Goal: Use online tool/utility: Utilize a website feature to perform a specific function

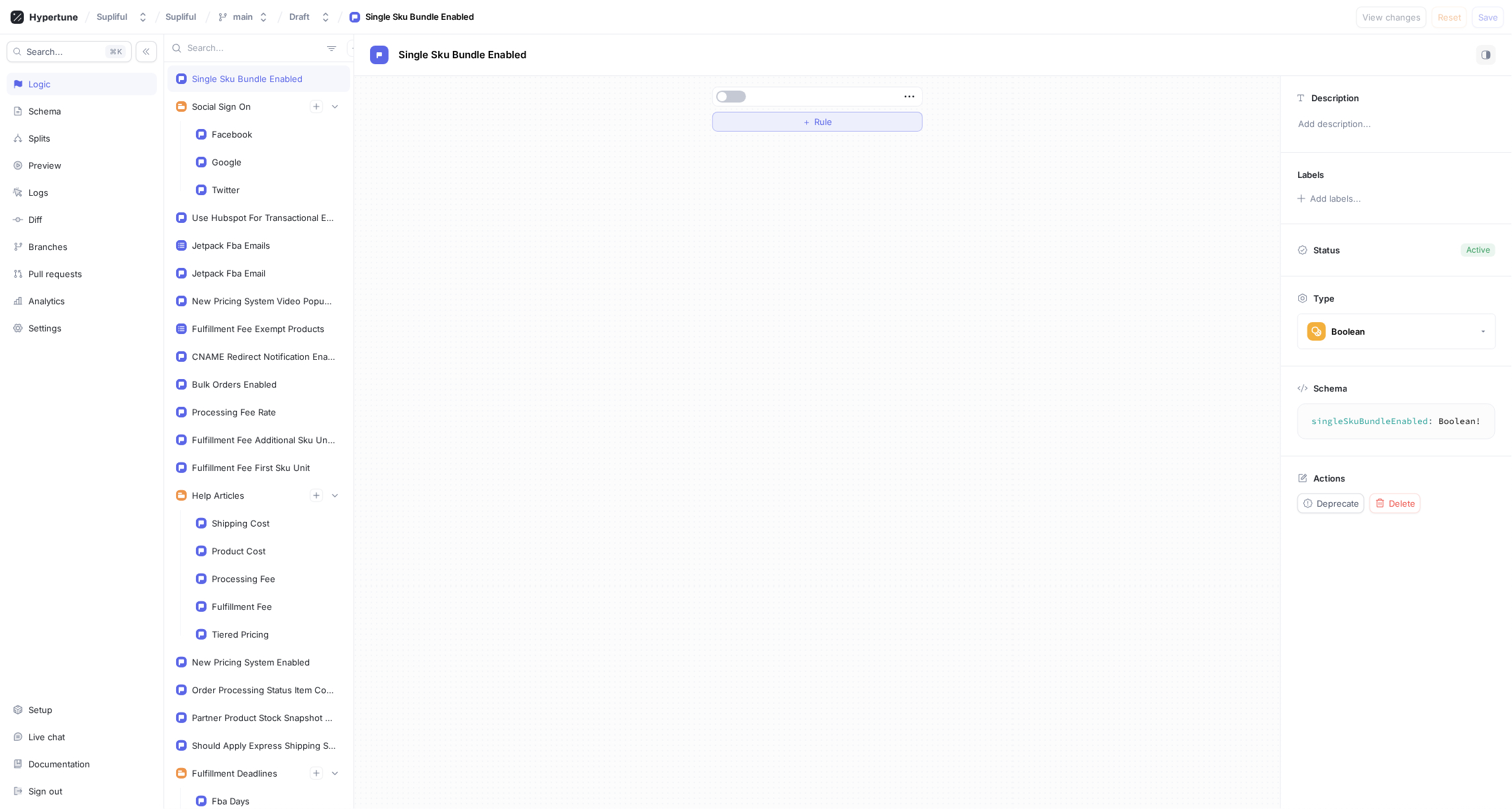
click at [820, 124] on span "Rule" at bounding box center [823, 121] width 18 height 8
click at [794, 122] on div "Select variable..." at bounding box center [759, 123] width 73 height 12
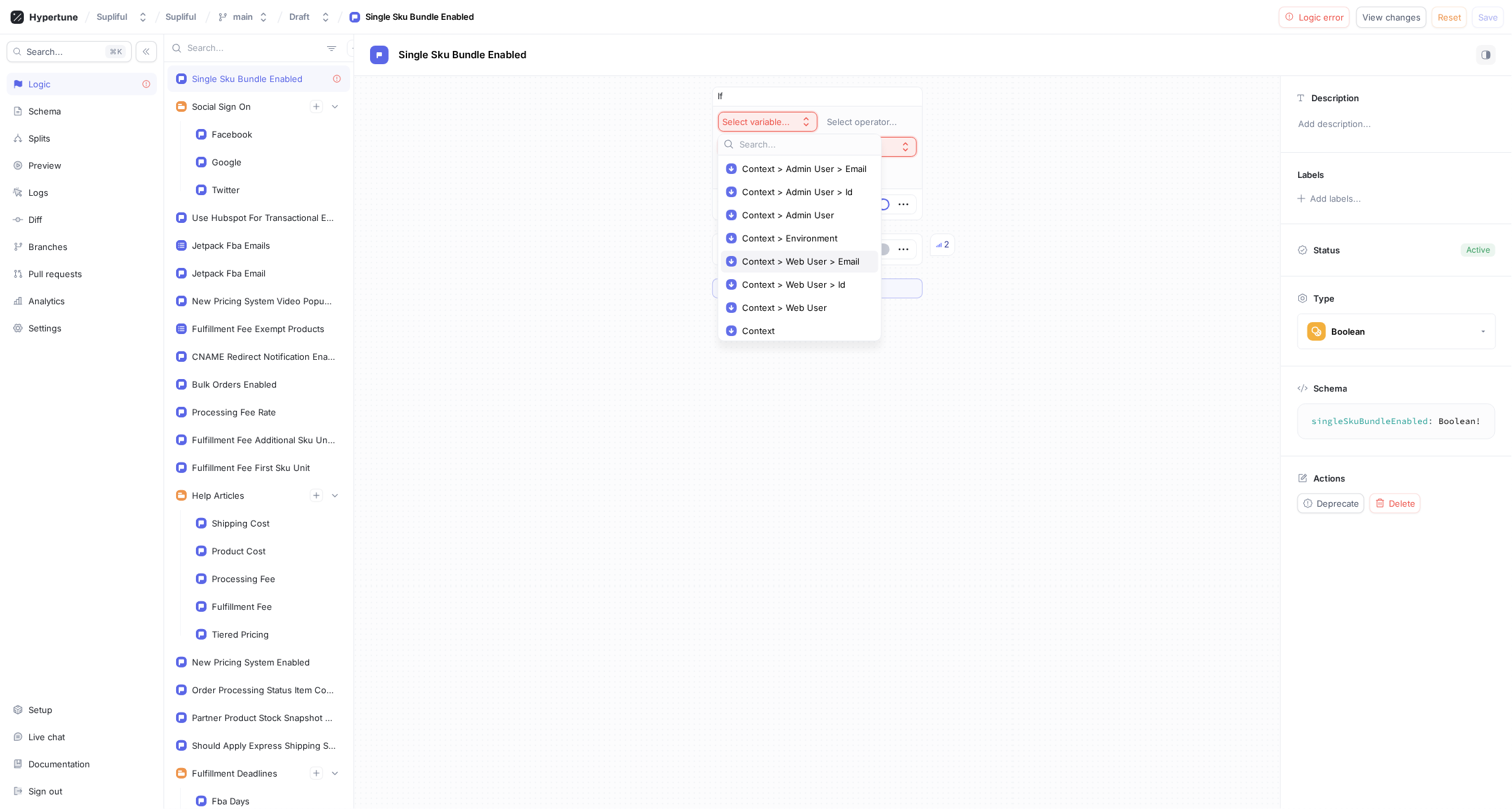
click at [791, 264] on span "Context > Web User > Email" at bounding box center [804, 262] width 125 height 12
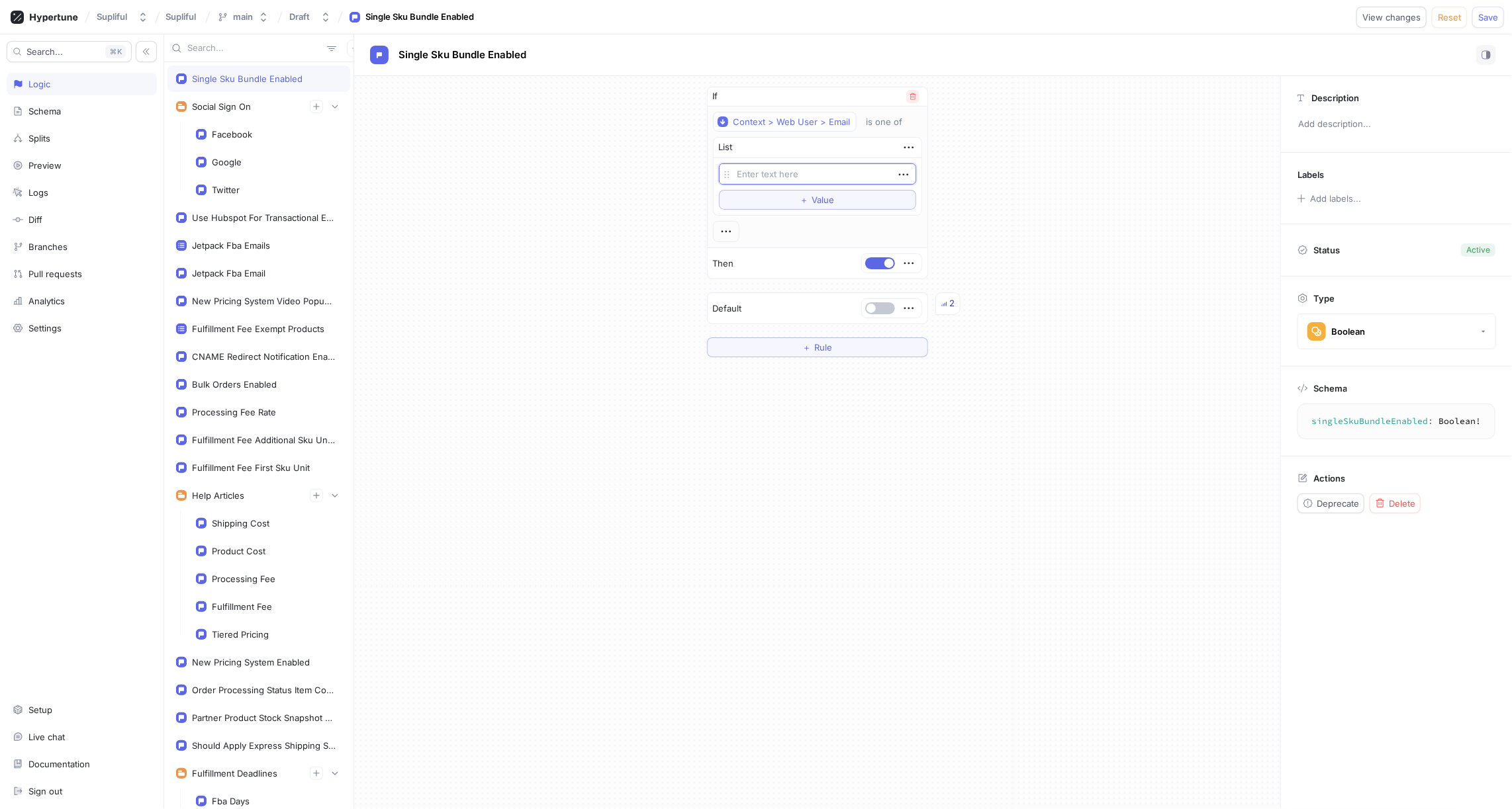
type textarea "x"
click at [909, 96] on icon "button" at bounding box center [912, 96] width 8 height 8
click at [808, 125] on button "＋ Rule" at bounding box center [817, 121] width 210 height 20
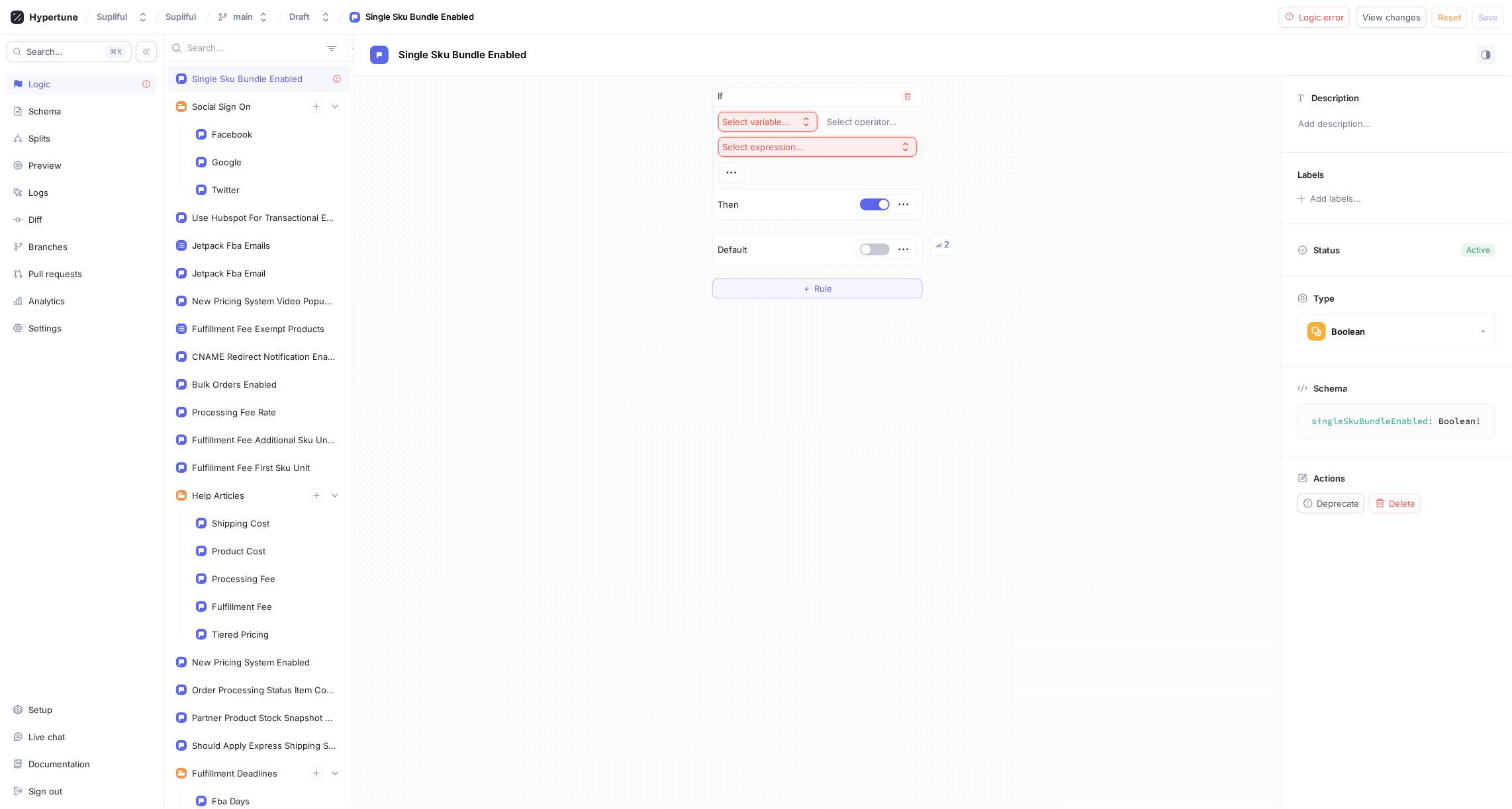
click at [777, 118] on div "Select variable..." at bounding box center [756, 123] width 67 height 12
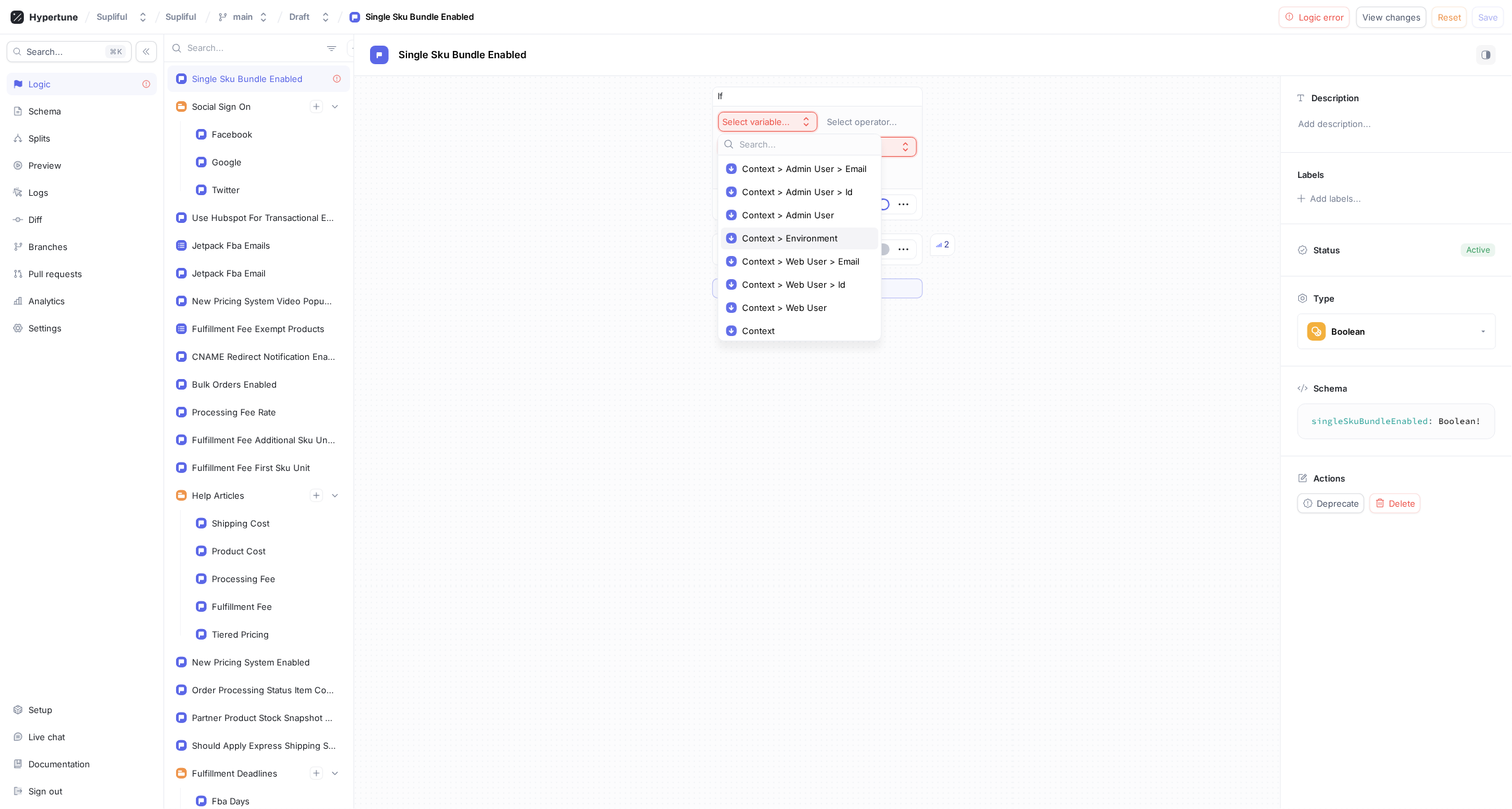
click at [790, 234] on span "Context > Environment" at bounding box center [804, 238] width 125 height 12
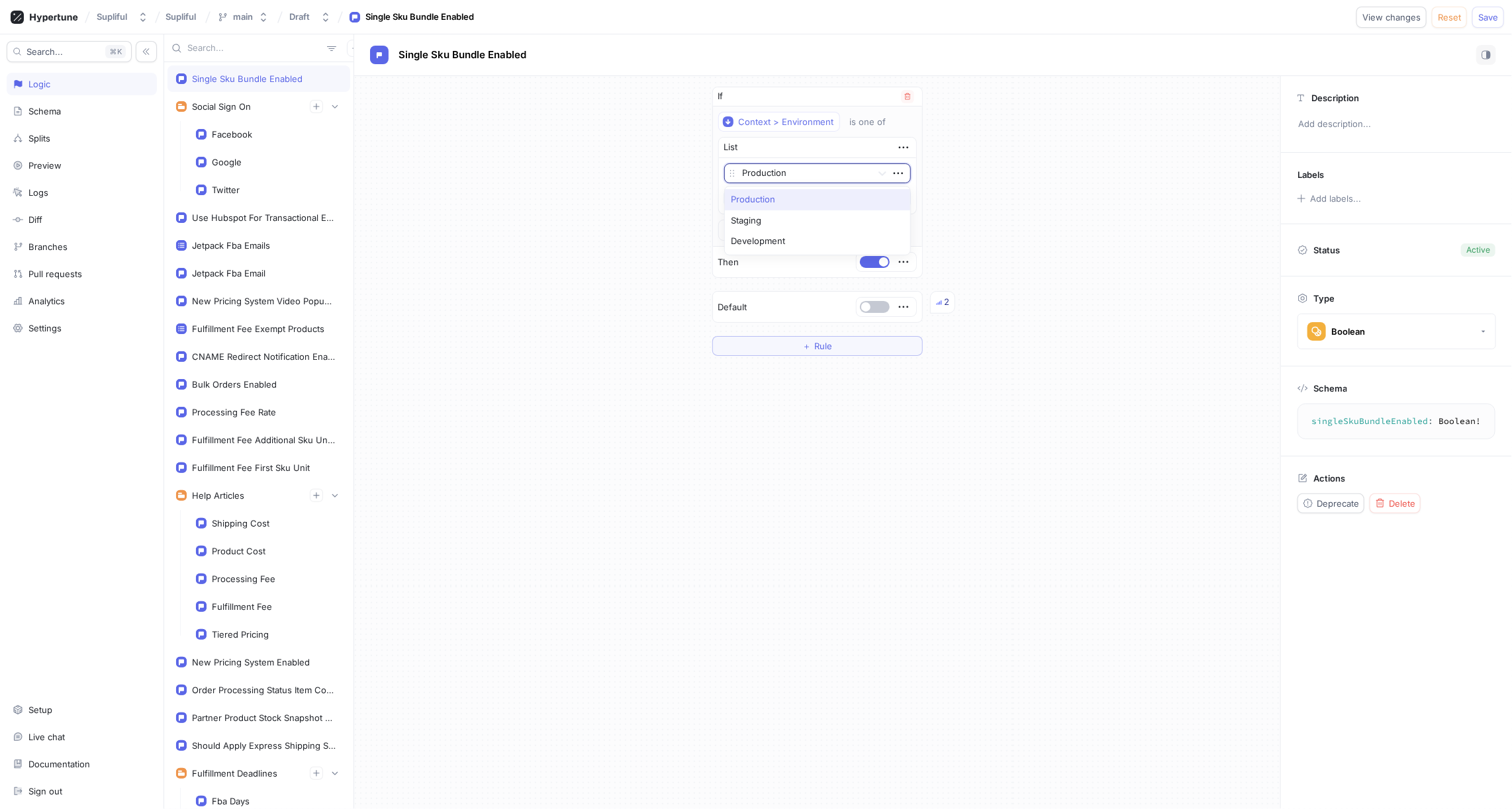
click at [786, 172] on div at bounding box center [804, 174] width 124 height 16
click at [770, 213] on div "Staging" at bounding box center [817, 220] width 186 height 21
click at [796, 195] on button "＋ Value" at bounding box center [817, 198] width 186 height 20
click at [777, 195] on div at bounding box center [804, 196] width 124 height 16
click at [772, 236] on div "Development" at bounding box center [817, 243] width 186 height 21
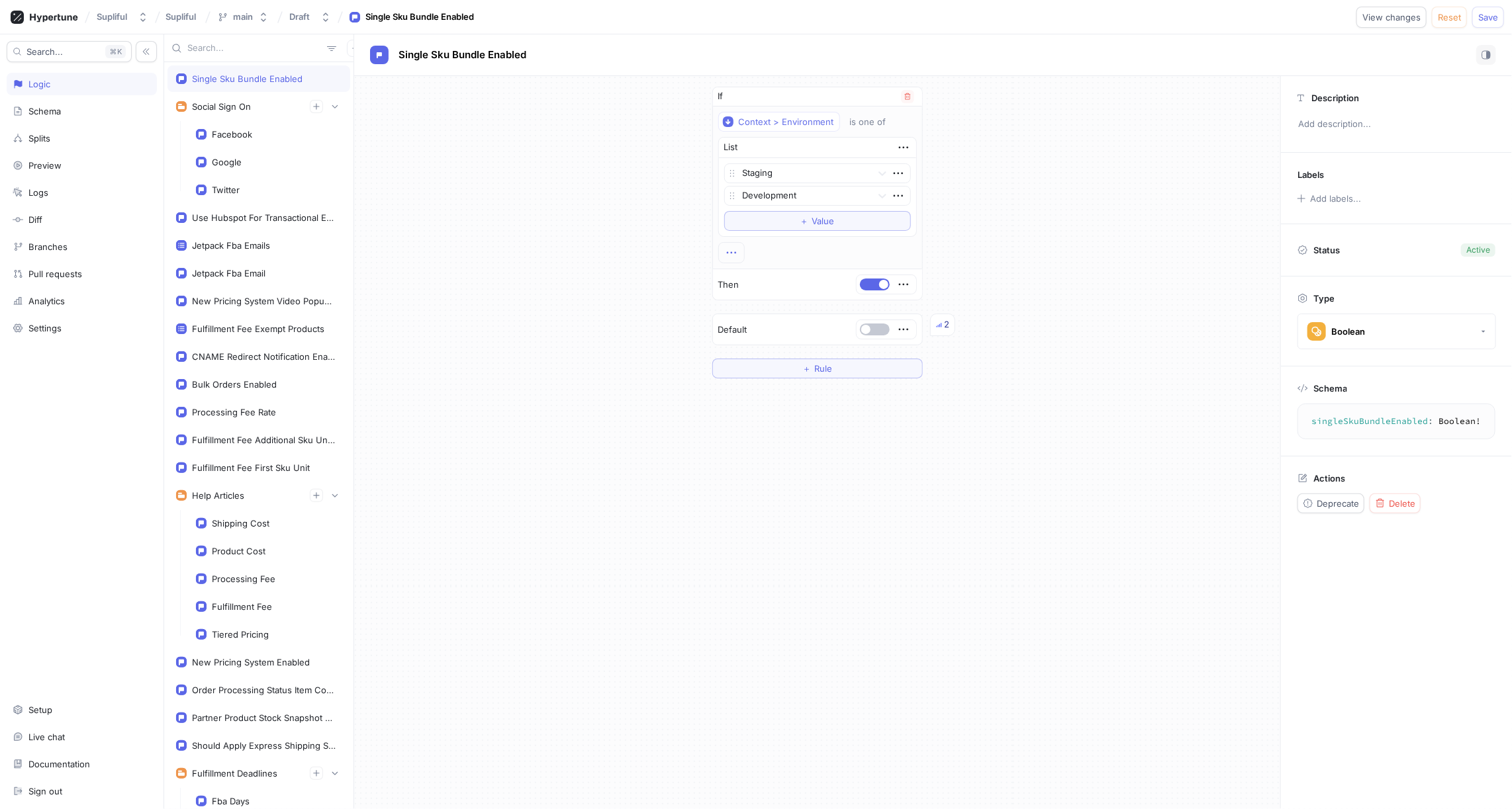
click at [726, 252] on icon "button" at bounding box center [732, 253] width 15 height 14
click at [671, 250] on div "If Context > Environment is one of List Staging Development To pick up a dragga…" at bounding box center [817, 233] width 926 height 313
click at [1490, 16] on span "Save" at bounding box center [1487, 17] width 20 height 8
click at [315, 12] on div "Draft" at bounding box center [302, 17] width 26 height 12
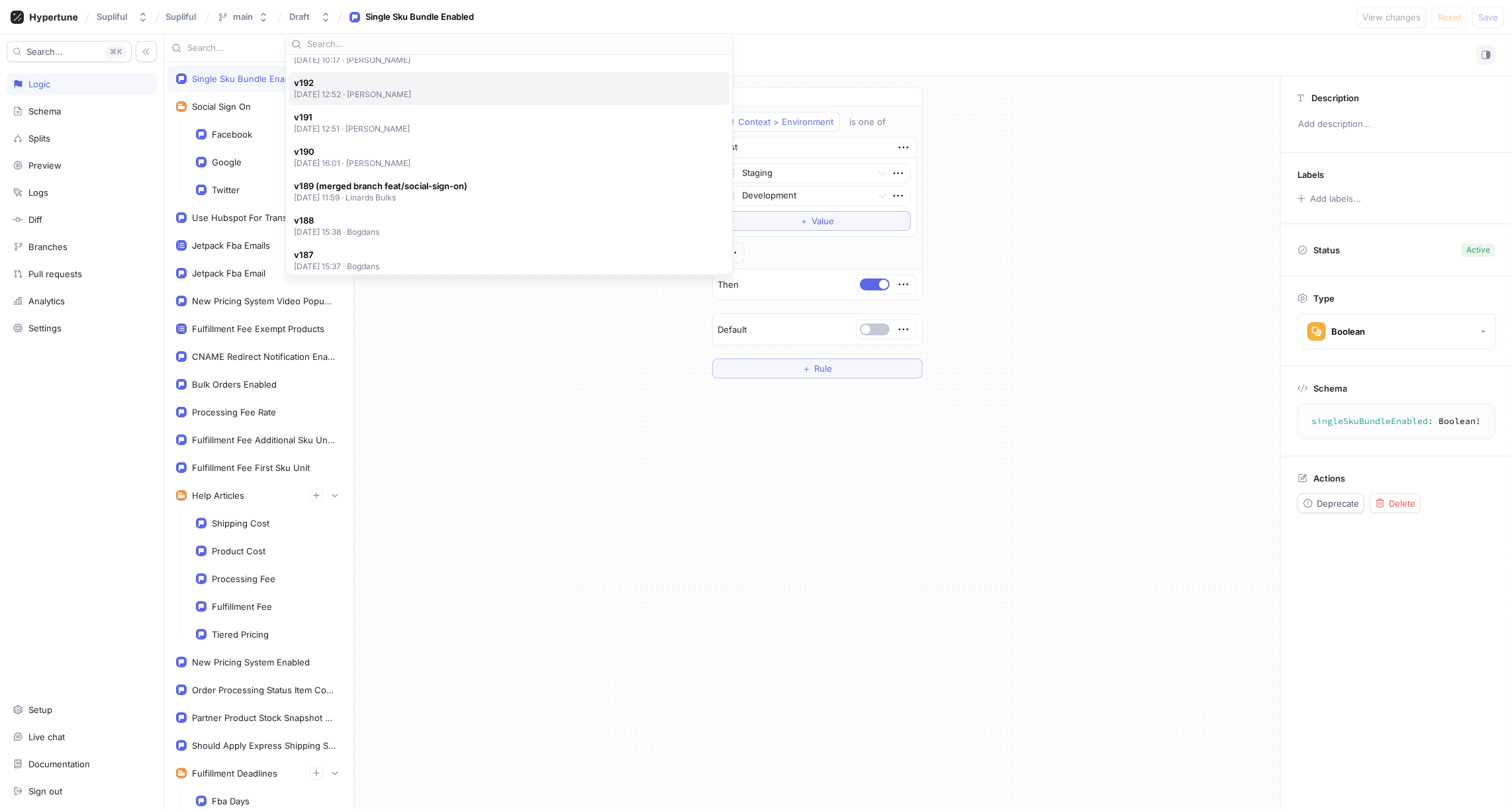
scroll to position [80, 0]
click at [517, 421] on div "If Context > Environment is one of List Staging Development To pick up a dragga…" at bounding box center [817, 442] width 926 height 733
